Goal: Navigation & Orientation: Find specific page/section

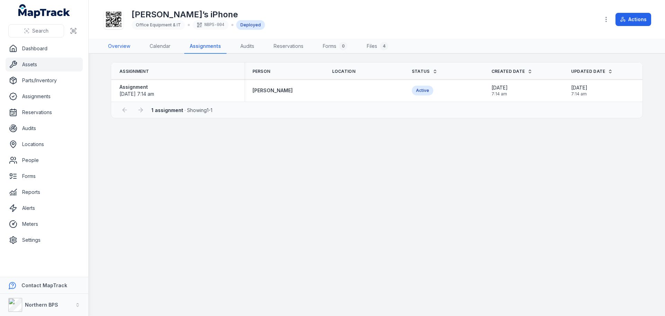
click at [120, 47] on link "Overview" at bounding box center [119, 46] width 33 height 15
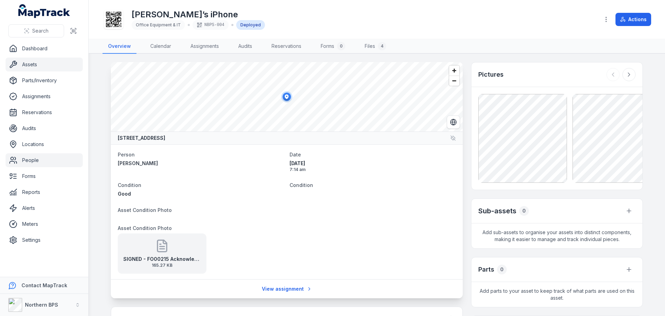
click at [41, 157] on link "People" at bounding box center [44, 160] width 77 height 14
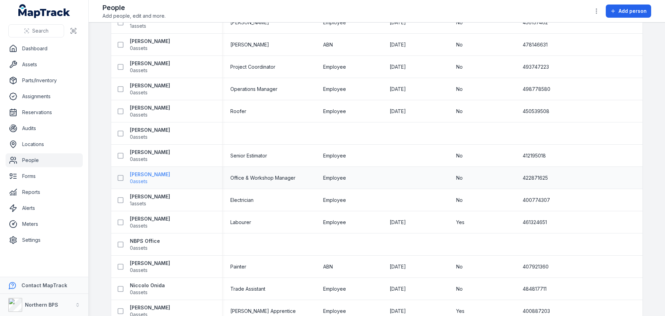
scroll to position [312, 0]
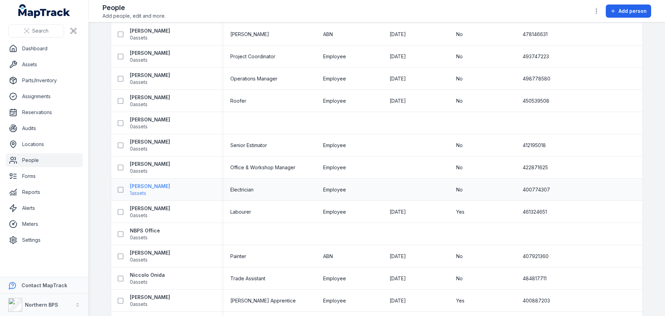
click at [137, 187] on strong "[PERSON_NAME]" at bounding box center [150, 186] width 40 height 7
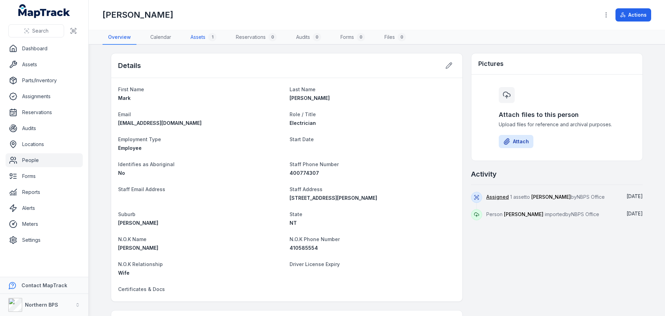
click at [203, 33] on link "Assets 1" at bounding box center [203, 37] width 37 height 15
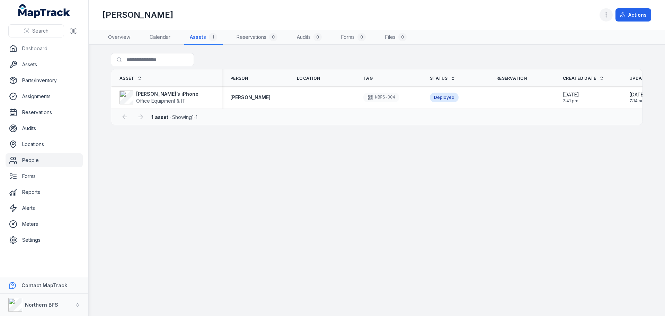
click at [604, 18] on button "button" at bounding box center [606, 14] width 13 height 13
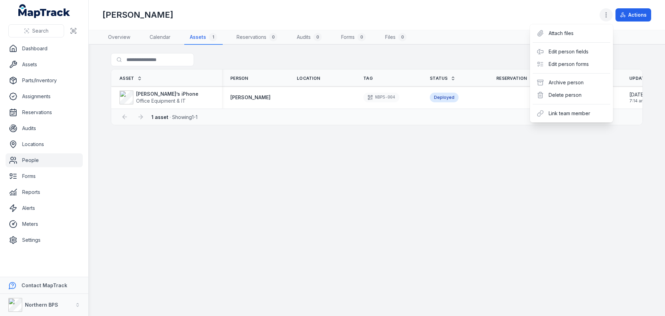
click at [604, 18] on button "button" at bounding box center [606, 14] width 13 height 13
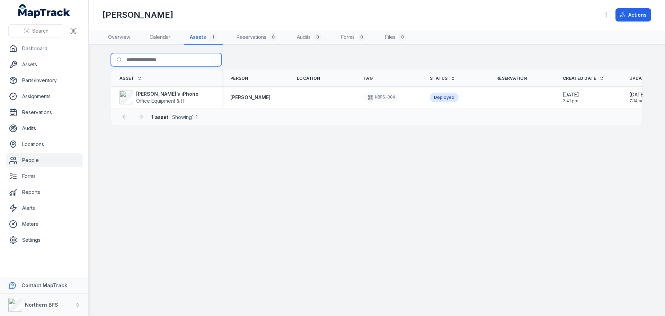
click at [157, 61] on input "Search for assets" at bounding box center [166, 59] width 111 height 13
click at [287, 43] on nav "Overview Calendar Assets 1 Reservations 0 Audits 0 Forms 0 Files 0" at bounding box center [377, 37] width 549 height 15
click at [154, 94] on strong "[PERSON_NAME]’s iPhone" at bounding box center [167, 93] width 62 height 7
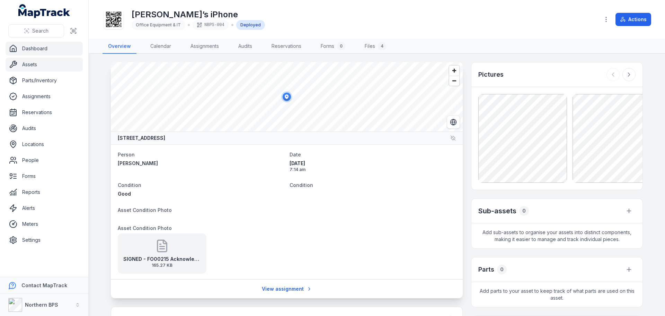
click at [53, 49] on link "Dashboard" at bounding box center [44, 49] width 77 height 14
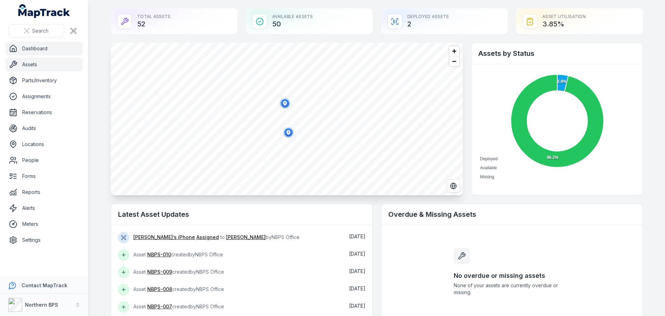
click at [36, 66] on link "Assets" at bounding box center [44, 65] width 77 height 14
